Goal: Transaction & Acquisition: Purchase product/service

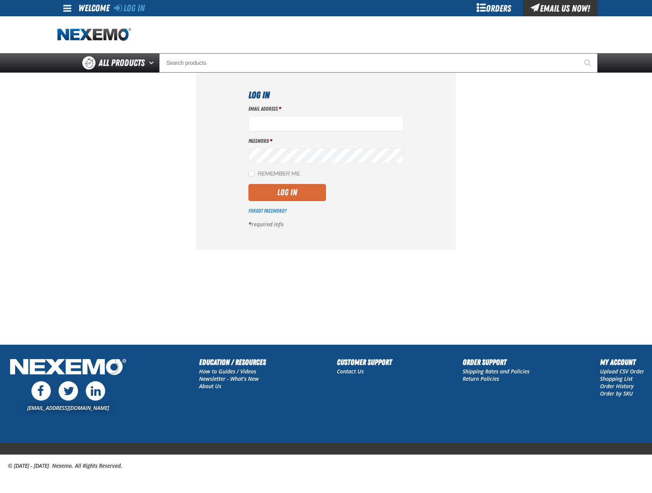
type input "[EMAIL_ADDRESS][DOMAIN_NAME]"
click at [264, 199] on button "Log In" at bounding box center [287, 192] width 78 height 17
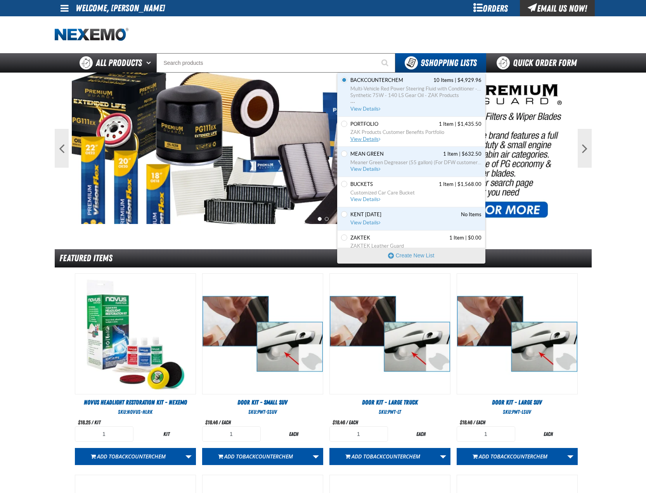
click at [401, 123] on span "PORTFOLIO 1 Item | $1,435.50" at bounding box center [415, 124] width 131 height 7
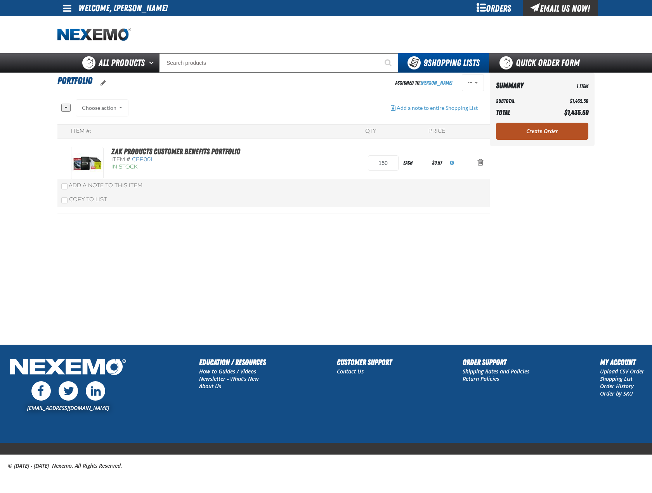
click at [532, 137] on link "Create Order" at bounding box center [542, 131] width 92 height 17
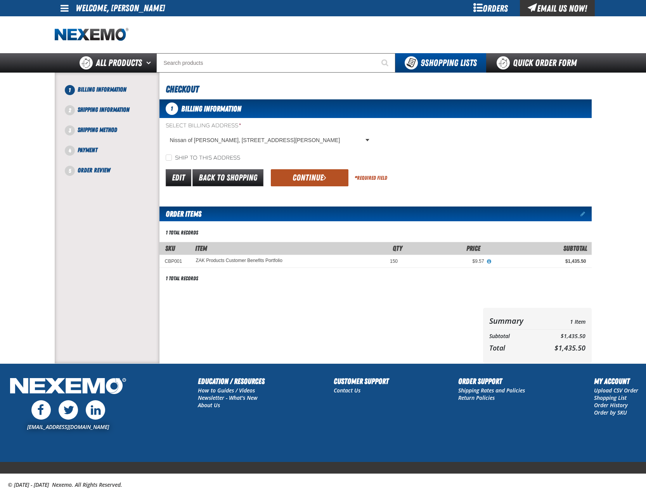
click at [325, 179] on span "submit" at bounding box center [324, 177] width 3 height 9
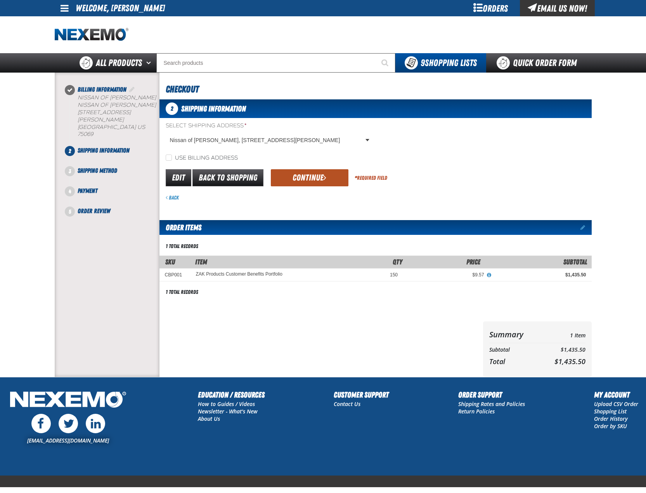
click at [308, 183] on button "Continue" at bounding box center [310, 177] width 78 height 17
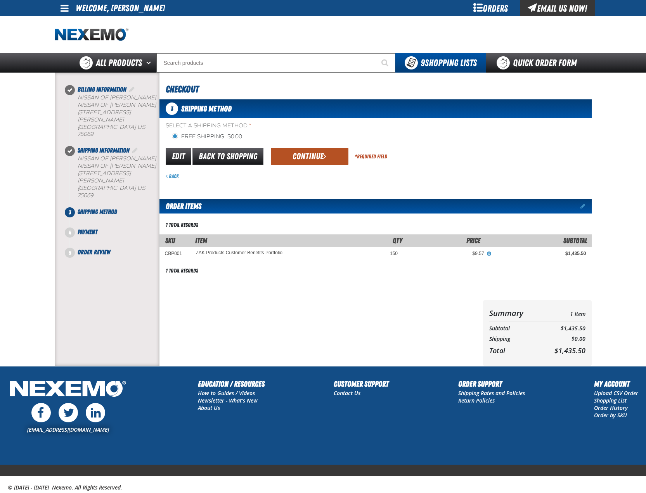
click at [312, 152] on button "Continue" at bounding box center [310, 156] width 78 height 17
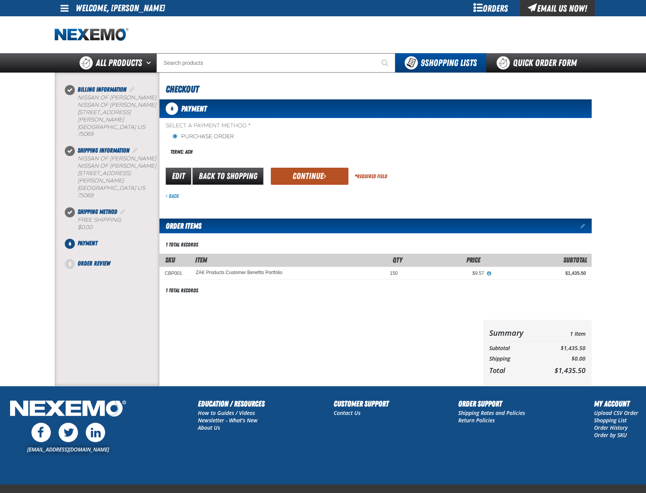
click at [304, 174] on button "Continue" at bounding box center [310, 176] width 78 height 17
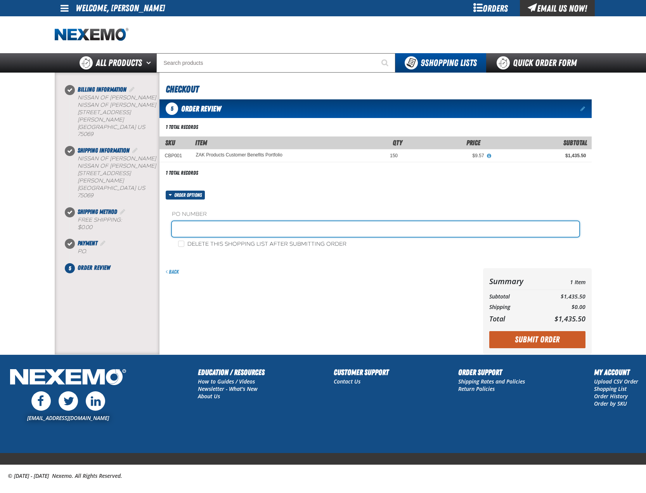
click at [241, 229] on input "text" at bounding box center [375, 229] width 407 height 16
type input "1002PORT"
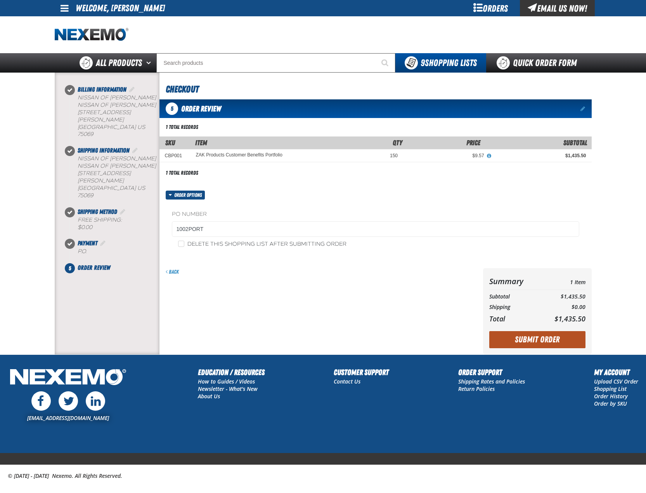
click at [558, 341] on button "Submit Order" at bounding box center [537, 339] width 96 height 17
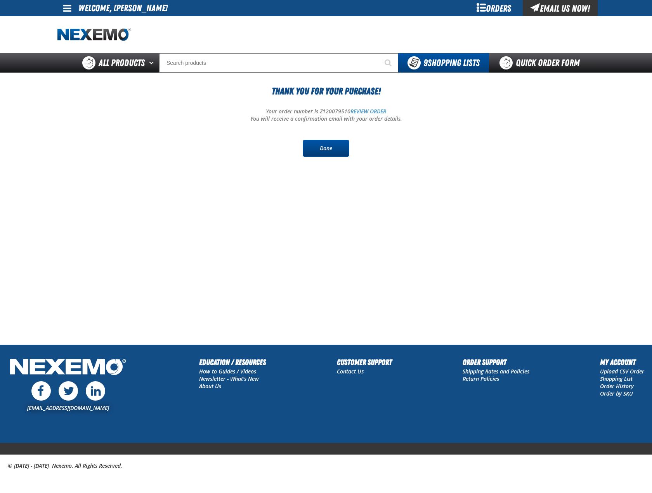
click at [327, 144] on link "Done" at bounding box center [326, 148] width 47 height 17
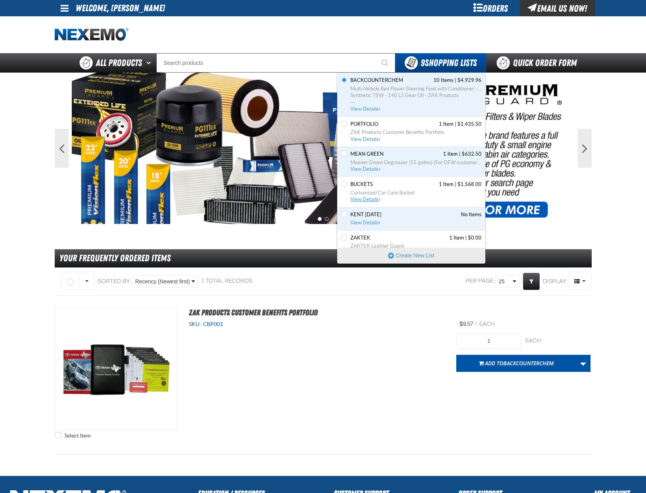
click at [362, 185] on span "Buckets" at bounding box center [361, 184] width 23 height 7
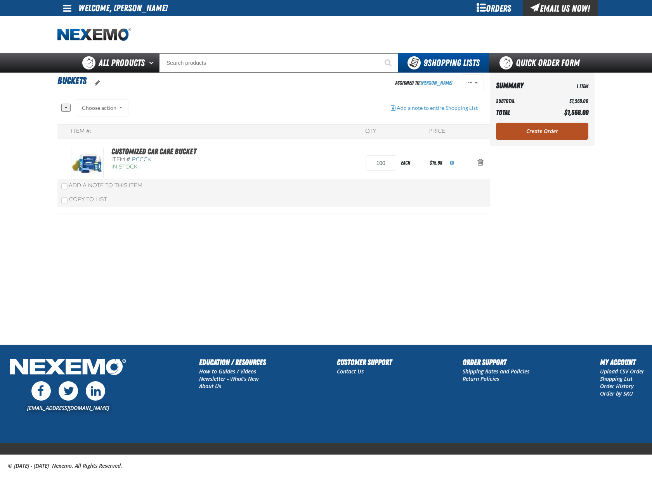
click at [548, 131] on link "Create Order" at bounding box center [542, 131] width 92 height 17
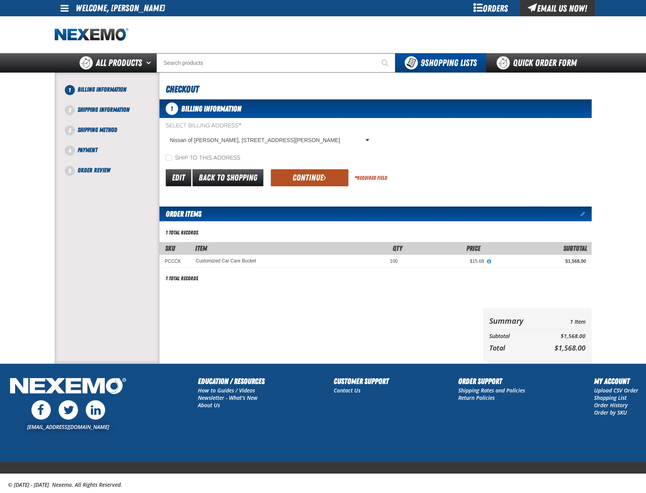
click at [303, 178] on button "Continue" at bounding box center [310, 177] width 78 height 17
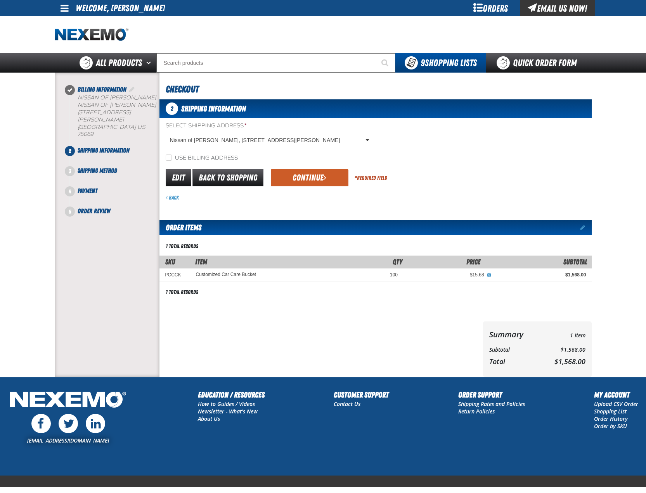
click at [303, 178] on button "Continue" at bounding box center [310, 177] width 78 height 17
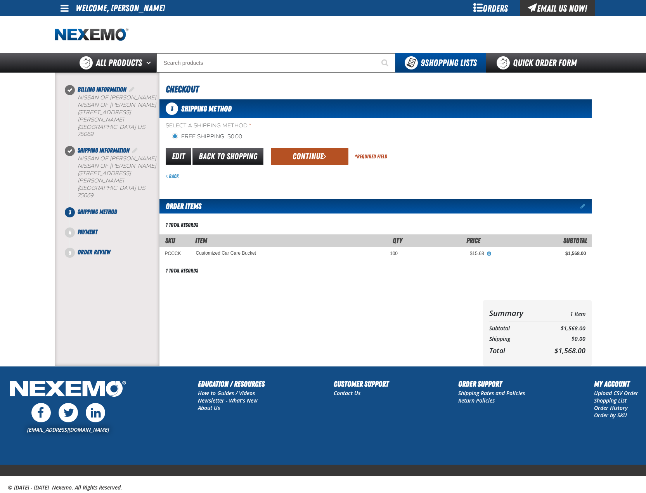
click at [313, 158] on button "Continue" at bounding box center [310, 156] width 78 height 17
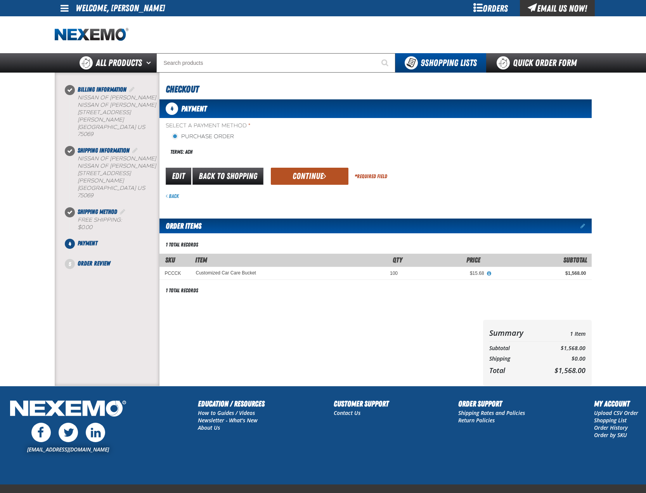
click at [304, 178] on button "Continue" at bounding box center [310, 176] width 78 height 17
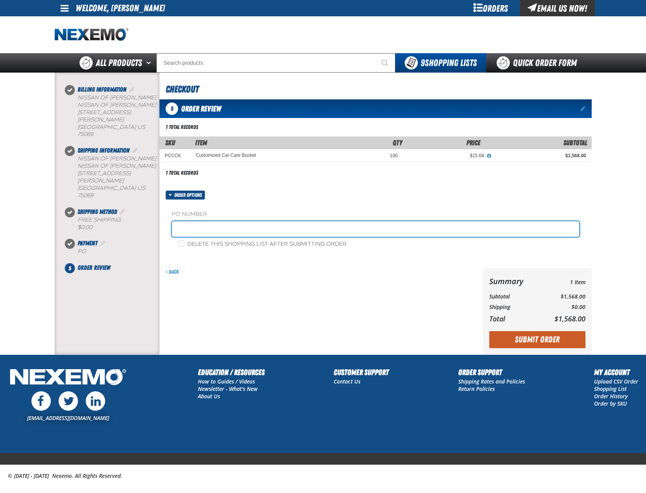
click at [226, 227] on input "text" at bounding box center [375, 229] width 407 height 16
type input "1002BUCK"
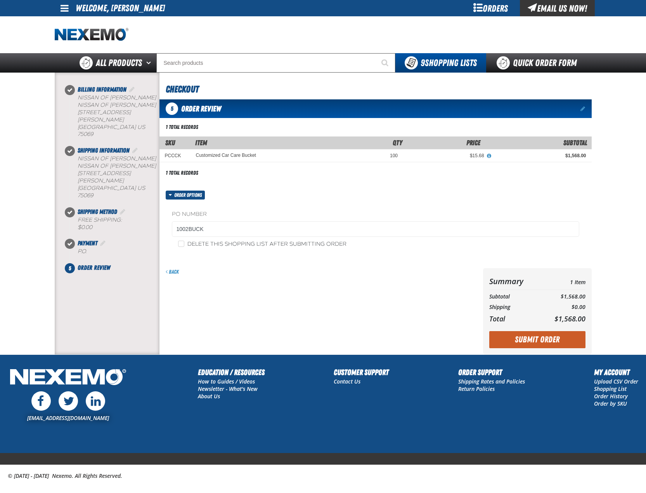
click at [536, 331] on div "Summary 1 Item Subtotal $1,568.00 Shipping $0.00 Total $1,568.00 Loading..." at bounding box center [537, 311] width 109 height 86
click at [537, 335] on button "Submit Order" at bounding box center [537, 339] width 96 height 17
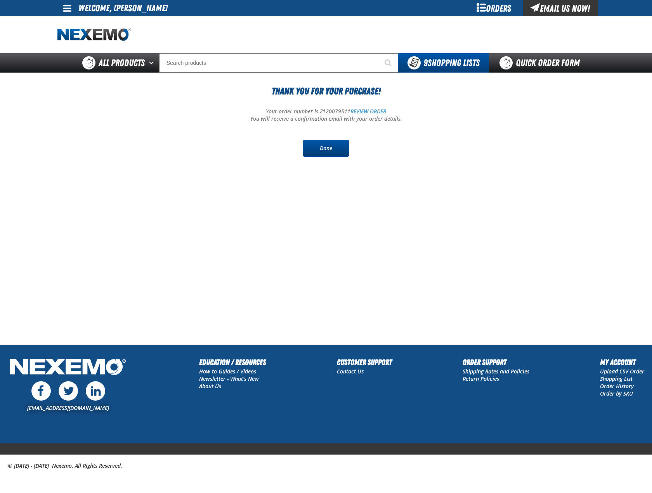
click at [318, 143] on link "Done" at bounding box center [326, 148] width 47 height 17
